Goal: Book appointment/travel/reservation

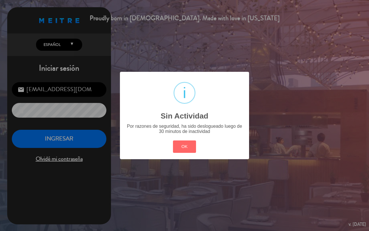
click at [192, 144] on button "OK" at bounding box center [184, 146] width 23 height 12
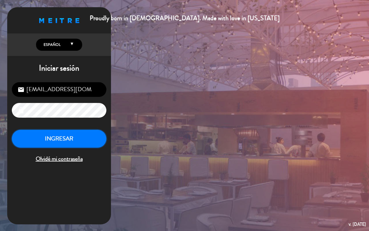
click at [63, 133] on button "INGRESAR" at bounding box center [59, 139] width 95 height 18
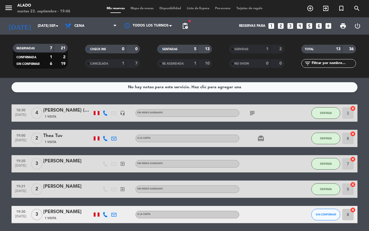
click at [284, 25] on icon "looks_two" at bounding box center [280, 25] width 7 height 7
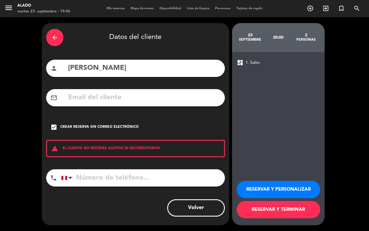
click at [208, 210] on button "Volver" at bounding box center [196, 207] width 58 height 17
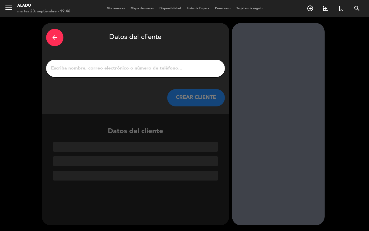
click at [50, 32] on div "arrow_back" at bounding box center [54, 37] width 17 height 17
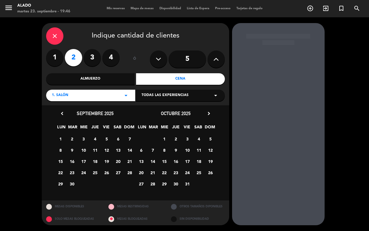
click at [64, 39] on div "close Indique cantidad de clientes" at bounding box center [135, 35] width 179 height 17
click at [59, 39] on div "close" at bounding box center [54, 35] width 17 height 17
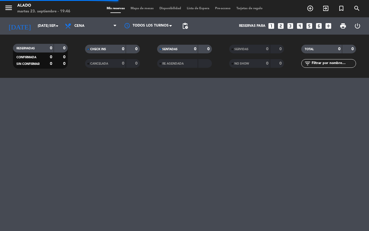
click at [283, 25] on icon "looks_two" at bounding box center [280, 25] width 7 height 7
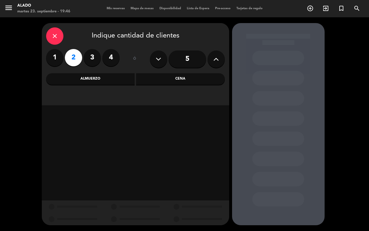
click at [148, 80] on div "Cena" at bounding box center [180, 79] width 89 height 12
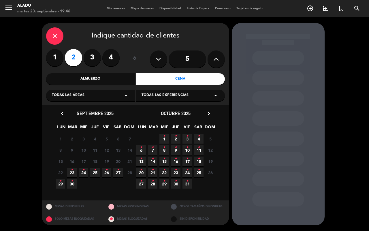
click at [71, 169] on icon "•" at bounding box center [72, 169] width 2 height 9
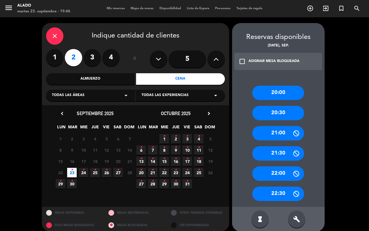
click at [278, 112] on div "20:30" at bounding box center [278, 113] width 52 height 14
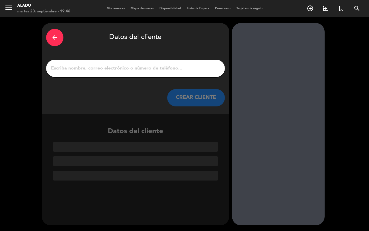
click at [155, 73] on div at bounding box center [135, 68] width 179 height 17
click at [162, 69] on input "1" at bounding box center [135, 68] width 170 height 8
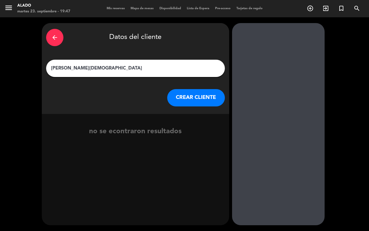
type input "[PERSON_NAME][DEMOGRAPHIC_DATA]"
click at [203, 102] on button "CREAR CLIENTE" at bounding box center [196, 97] width 58 height 17
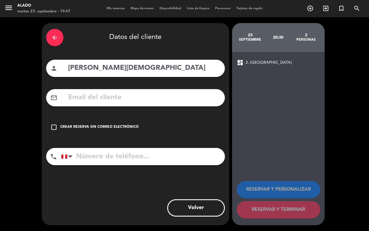
click at [125, 126] on div "Crear reserva sin correo electrónico" at bounding box center [99, 127] width 78 height 6
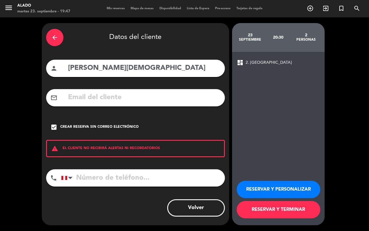
click at [211, 181] on input "tel" at bounding box center [143, 177] width 164 height 17
click at [211, 182] on input "tel" at bounding box center [143, 177] width 164 height 17
type input "955433283"
click at [291, 211] on button "RESERVAR Y TERMINAR" at bounding box center [279, 209] width 84 height 17
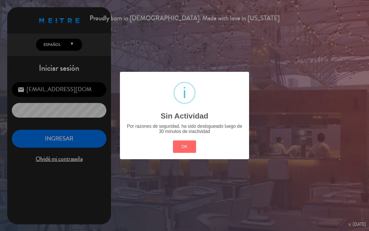
click at [187, 155] on div "? ! i Sin Actividad × Por razones de seguridad, ha sido deslogueado luego de 30…" at bounding box center [184, 115] width 129 height 87
click at [187, 151] on button "OK" at bounding box center [184, 146] width 23 height 12
